Goal: Find specific page/section: Find specific page/section

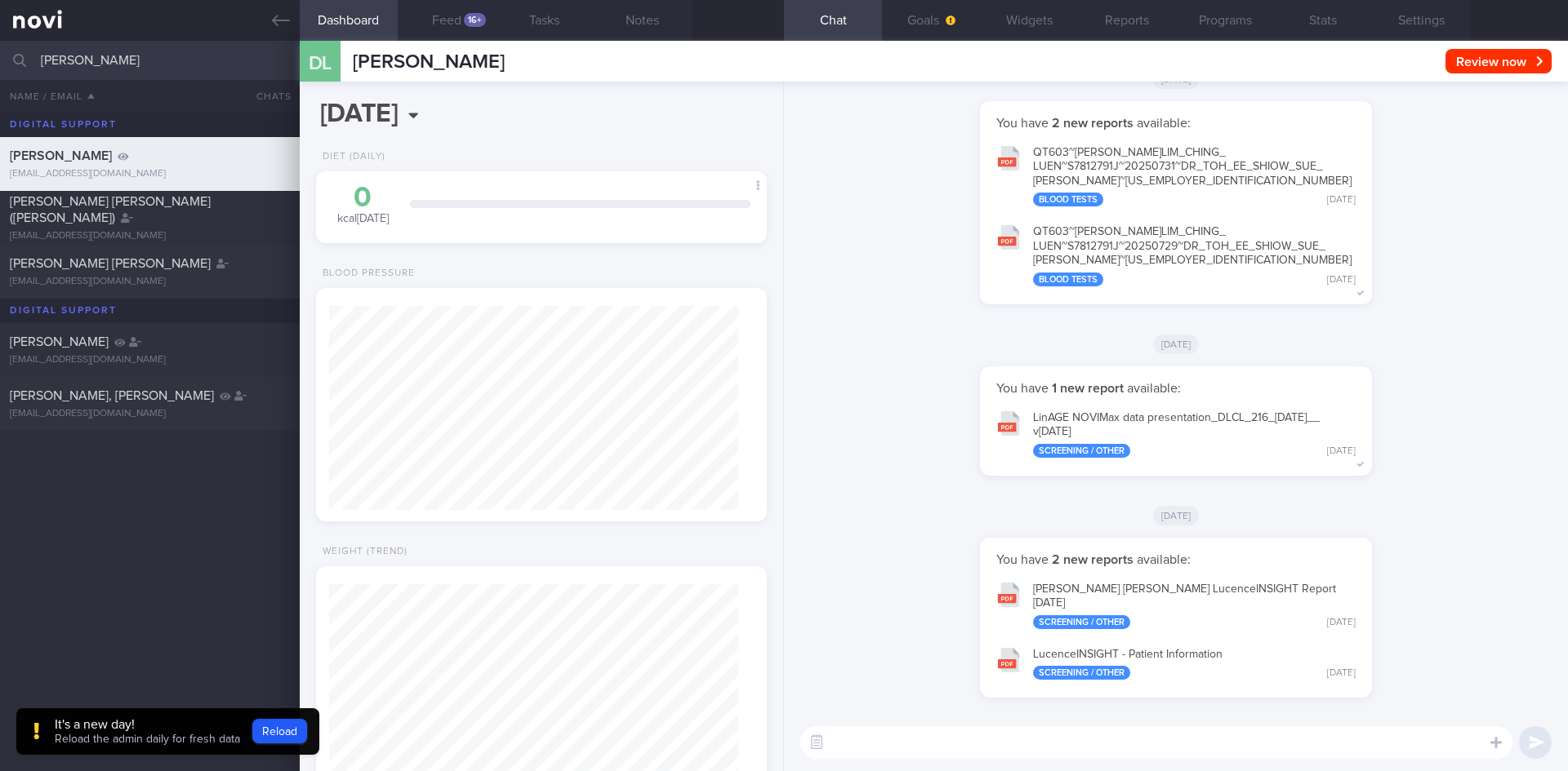
scroll to position [204, 410]
click at [0, 71] on input "[PERSON_NAME]" at bounding box center [784, 60] width 1568 height 39
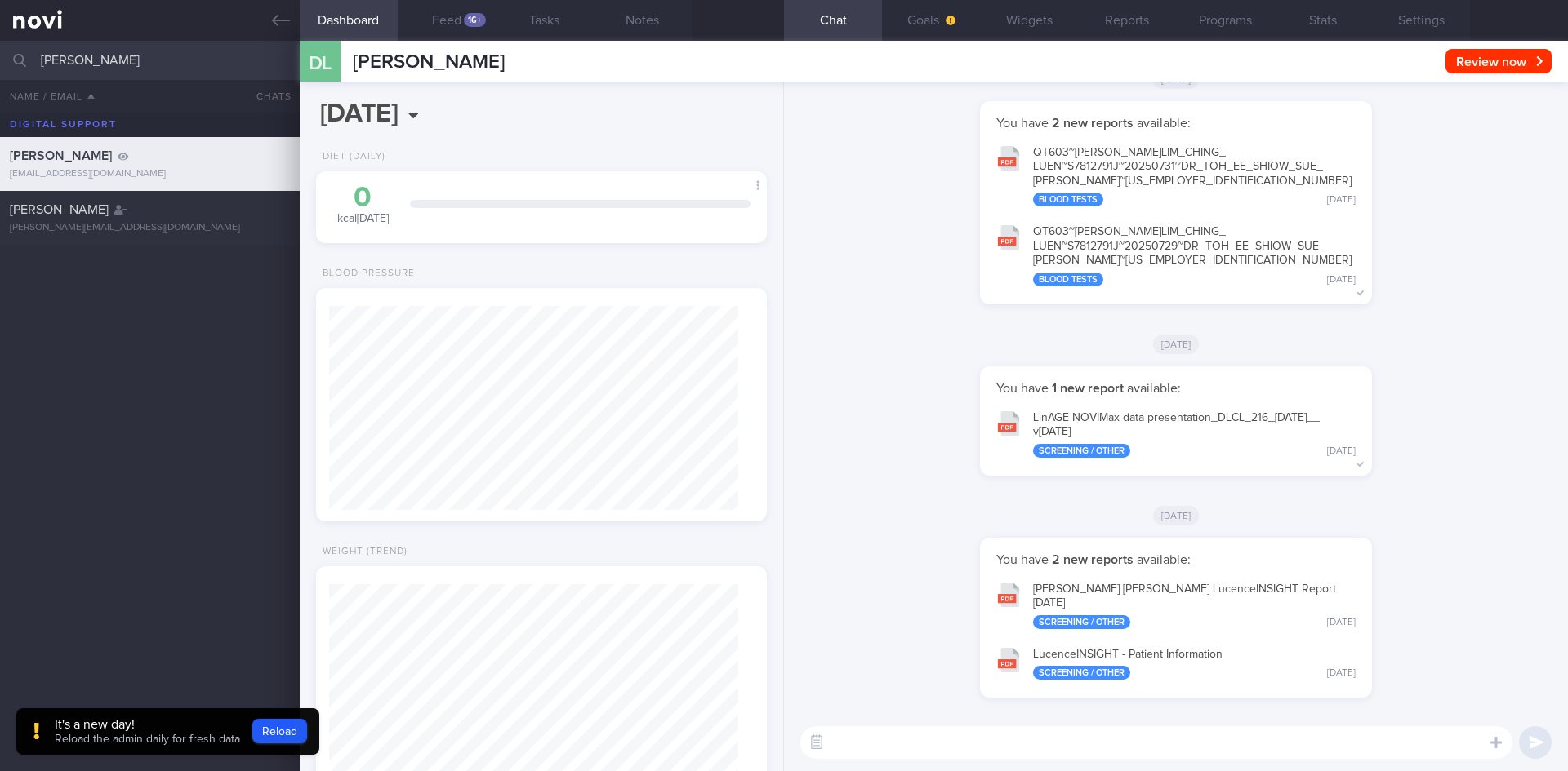
type input "[PERSON_NAME]"
click at [137, 305] on div "[PERSON_NAME] [EMAIL_ADDRESS][DOMAIN_NAME] [DATE] 6.0 7.2 [PERSON_NAME] [PERSON…" at bounding box center [784, 441] width 1568 height 658
click at [120, 238] on div "[PERSON_NAME] [PERSON_NAME][EMAIL_ADDRESS][DOMAIN_NAME]" at bounding box center [784, 218] width 1568 height 54
type input "[DATE]"
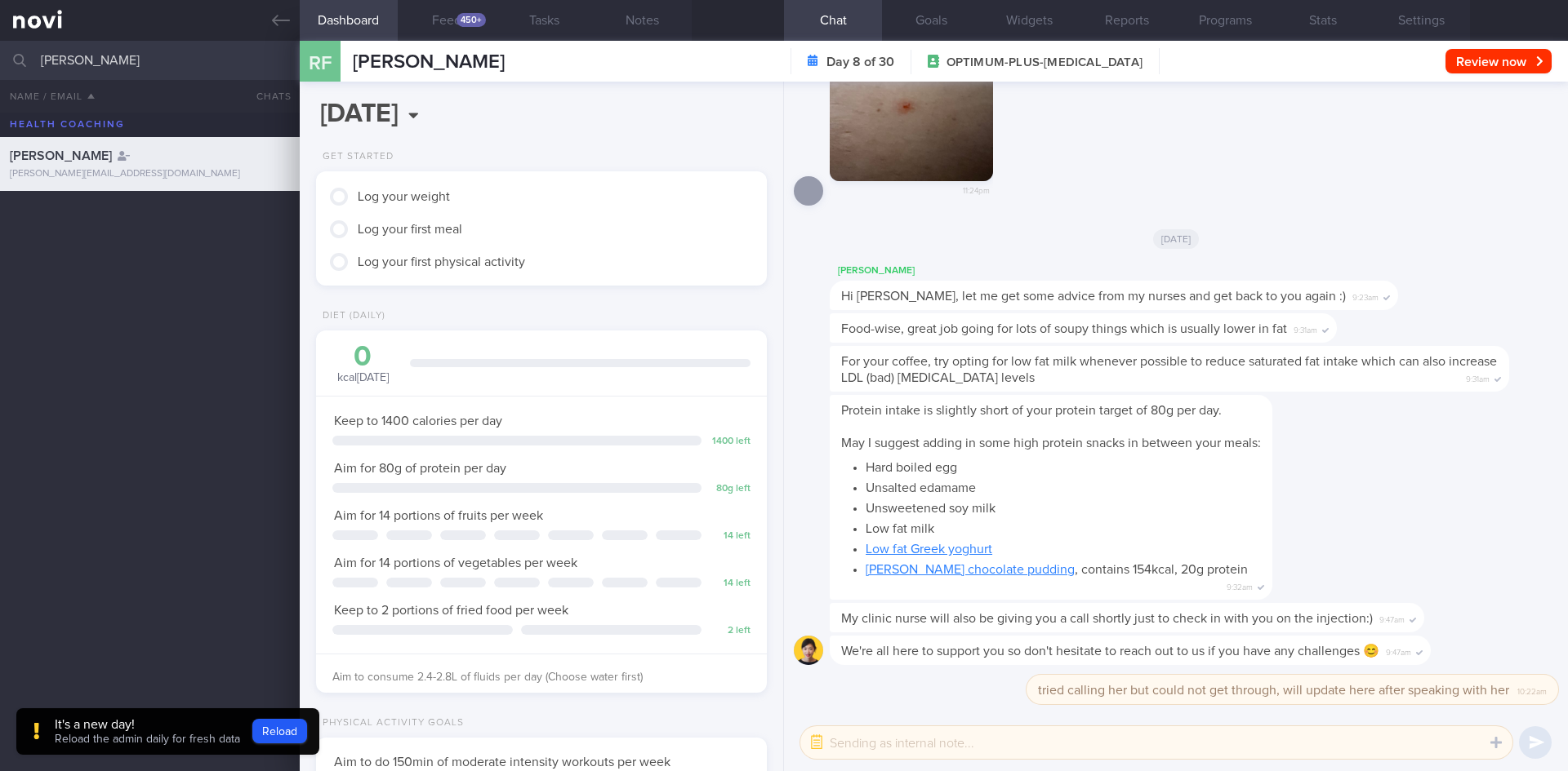
scroll to position [1, 0]
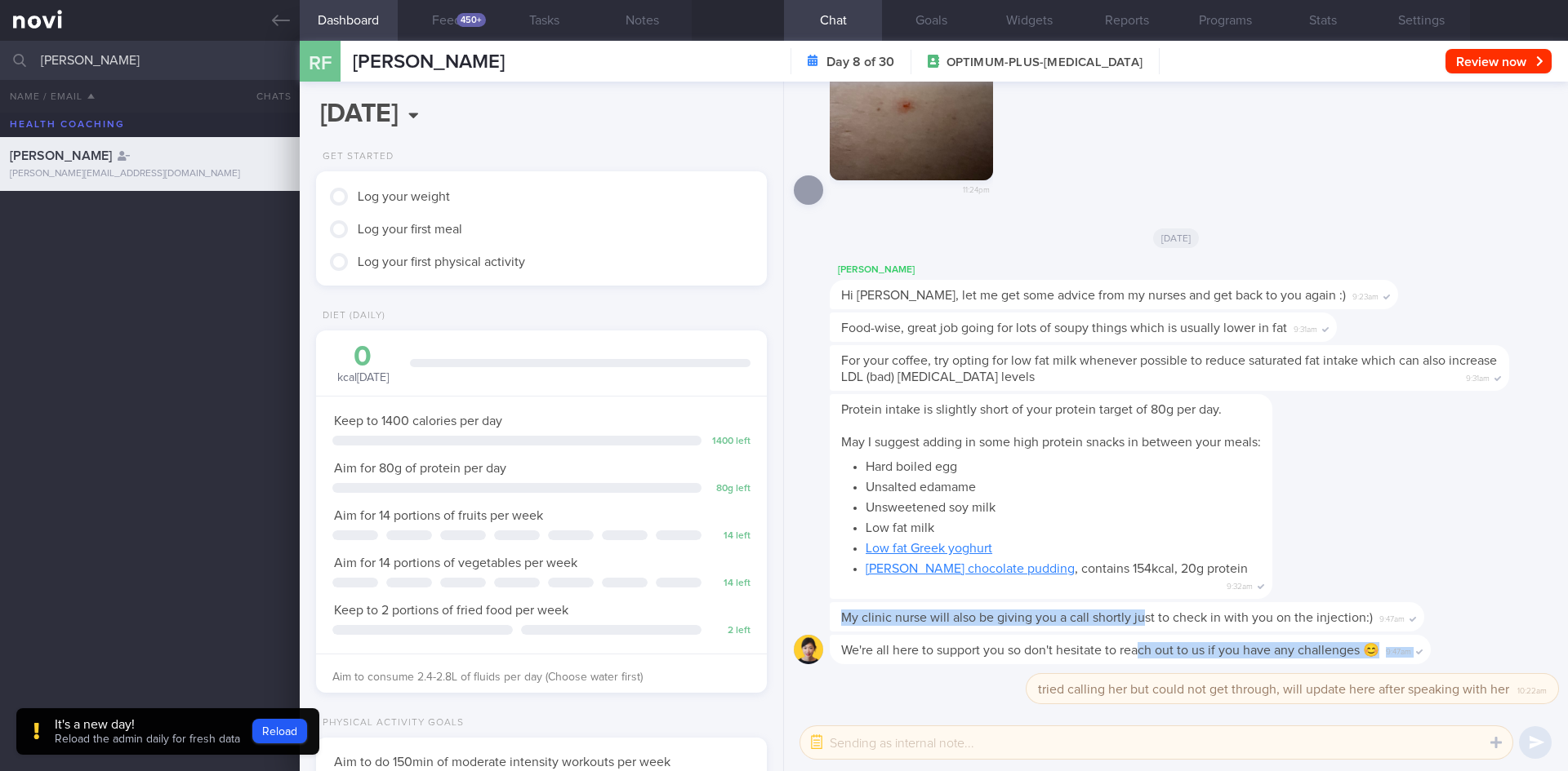
drag, startPoint x: 1141, startPoint y: 626, endPoint x: 1143, endPoint y: 650, distance: 24.1
click at [1143, 650] on span "We're all here to support you so don't hesitate to reach out to us if you have …" at bounding box center [1110, 651] width 538 height 13
